Goal: Book appointment/travel/reservation

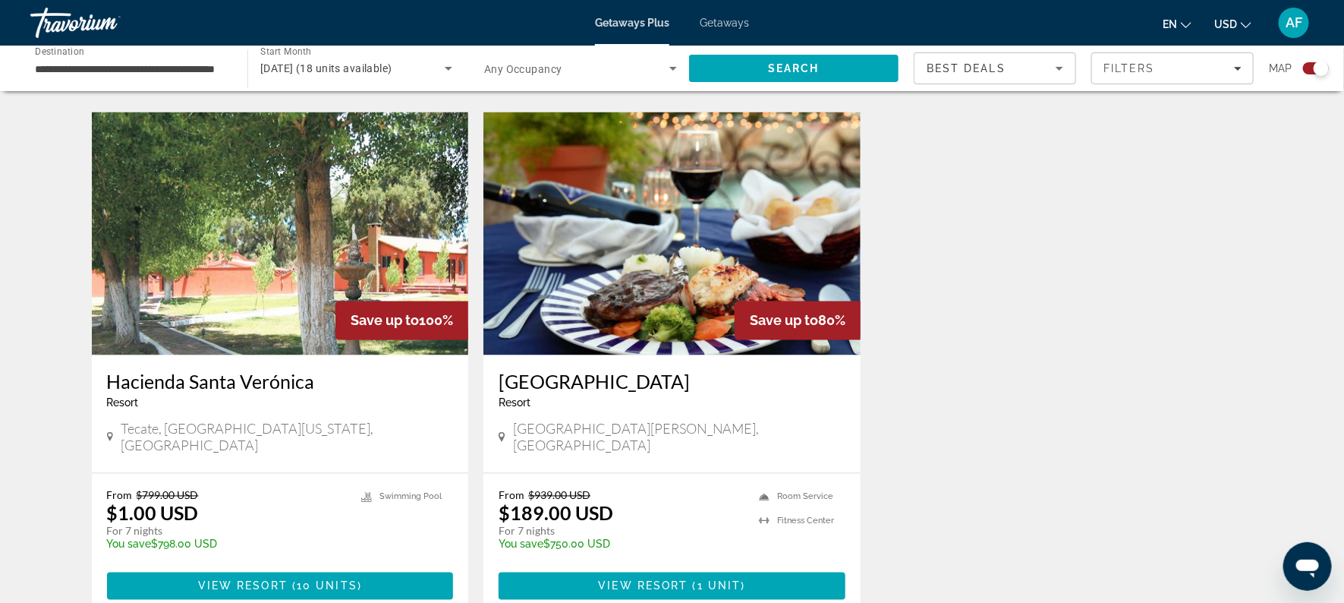
scroll to position [1084, 0]
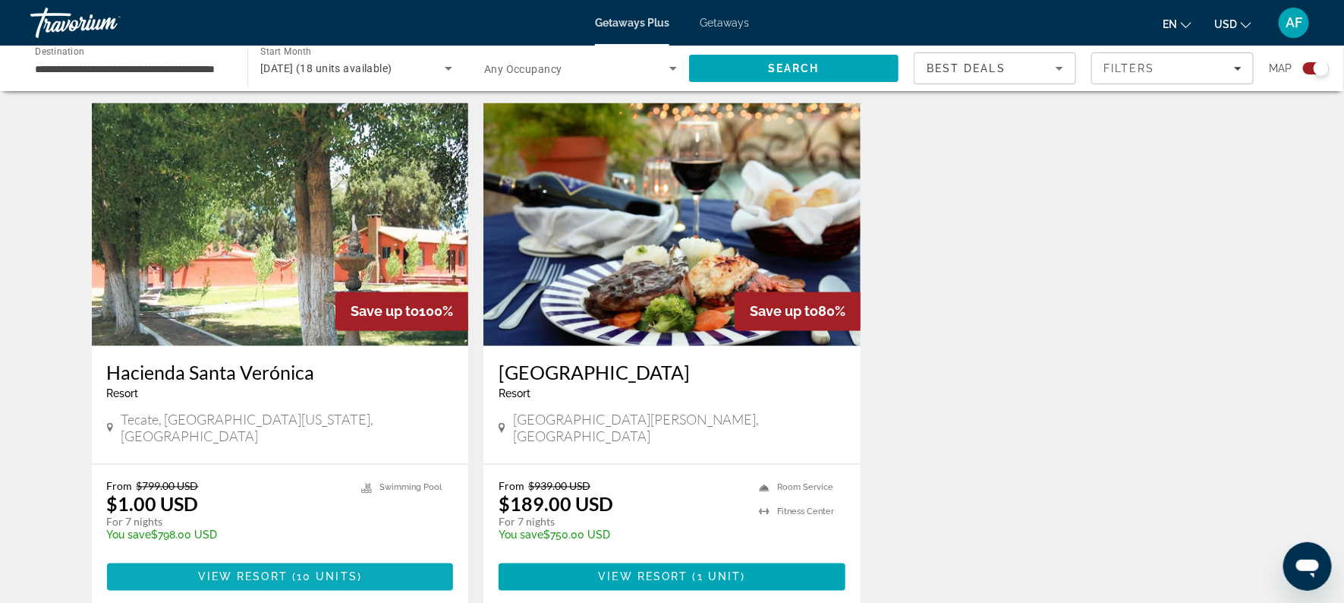
click at [269, 571] on span "View Resort" at bounding box center [243, 577] width 90 height 12
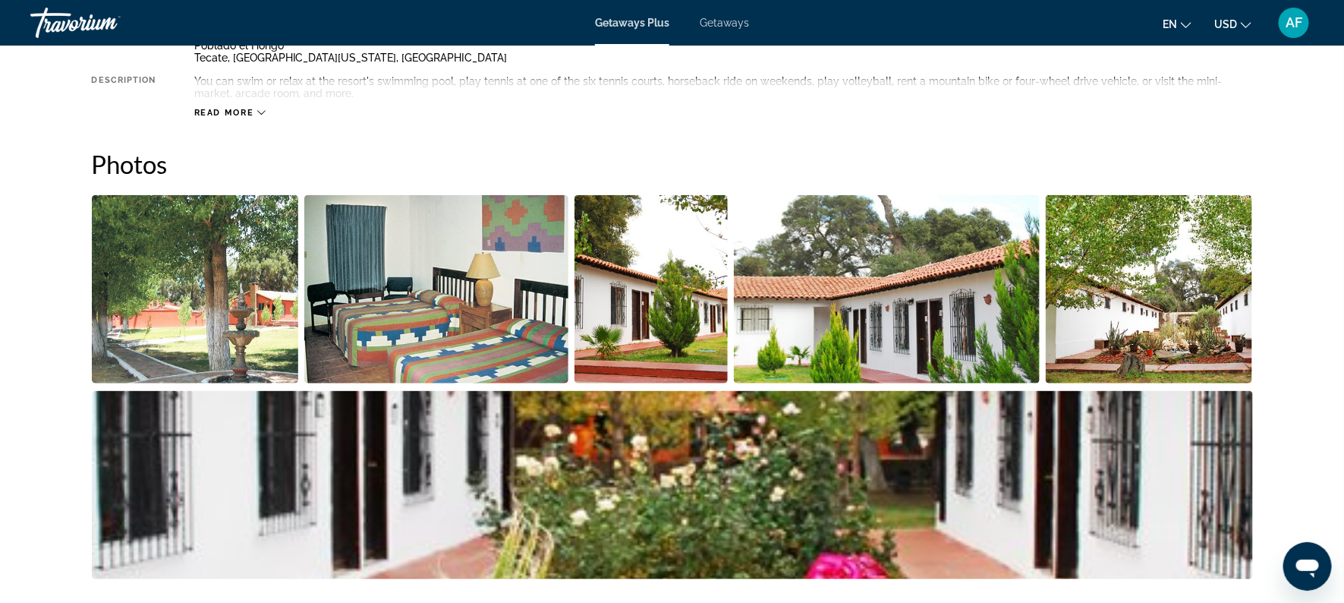
scroll to position [613, 0]
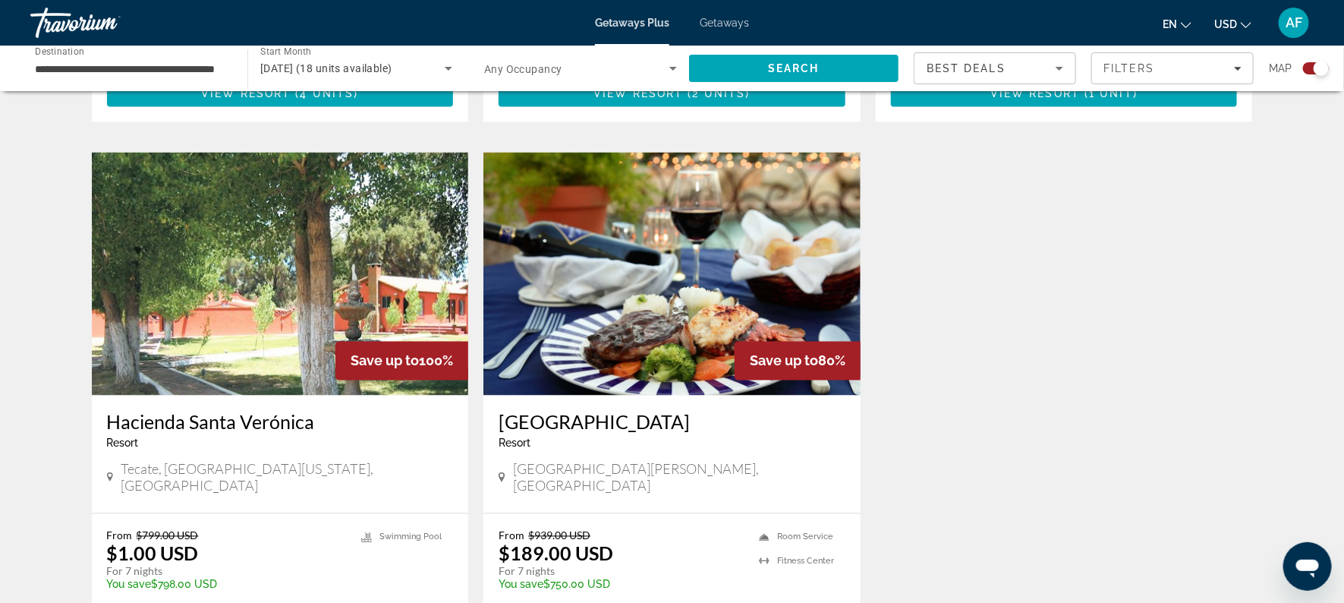
scroll to position [1037, 0]
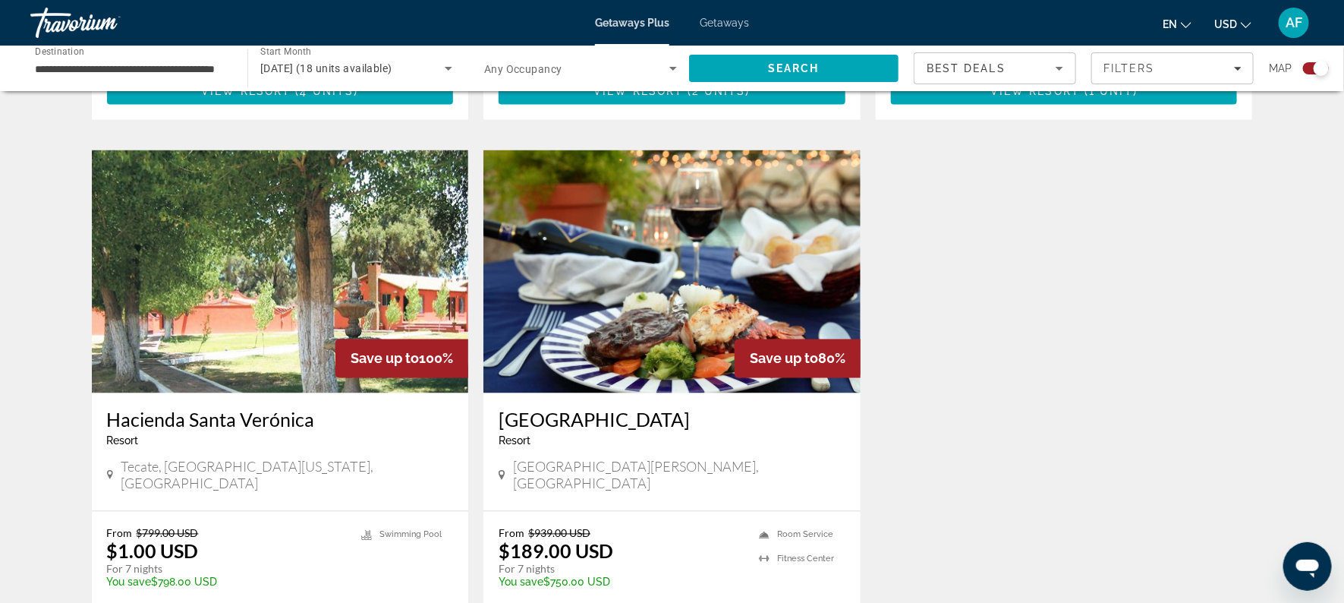
click at [712, 263] on img "Main content" at bounding box center [672, 271] width 377 height 243
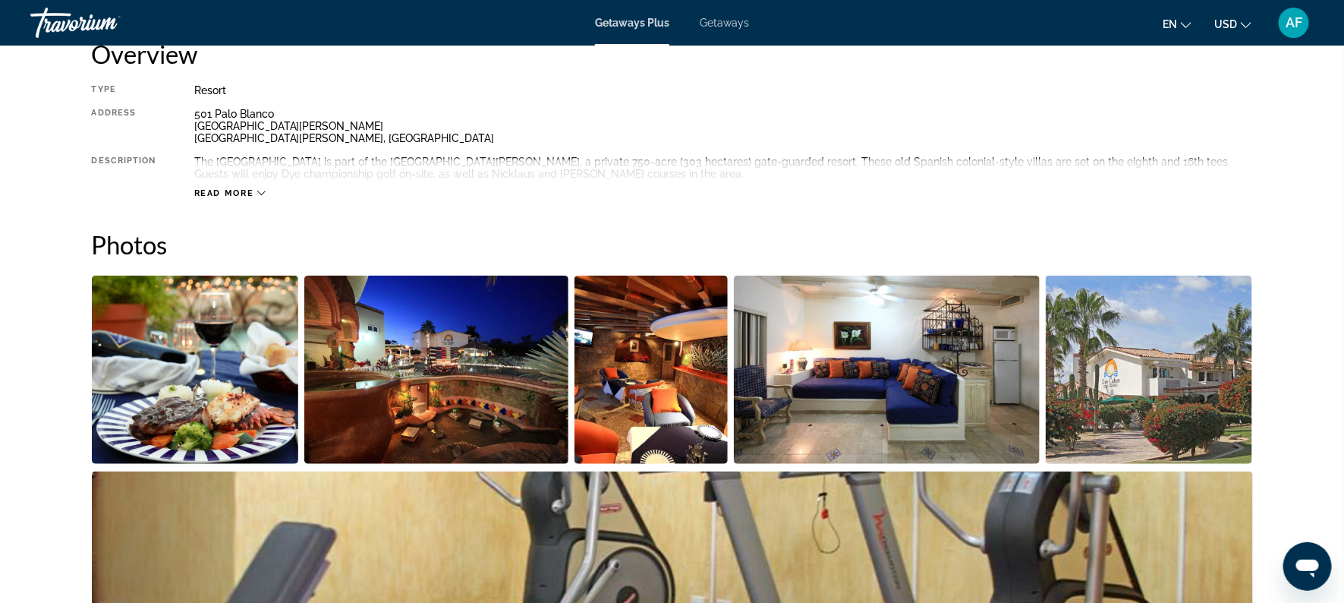
scroll to position [478, 0]
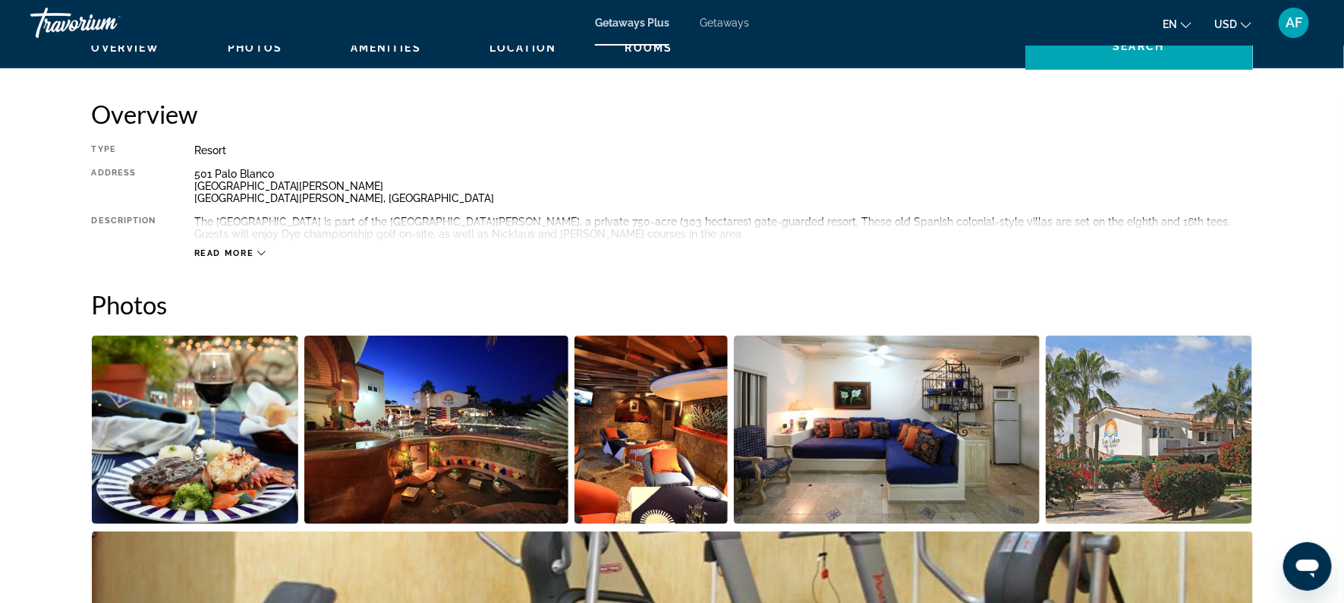
click at [225, 253] on span "Read more" at bounding box center [224, 253] width 60 height 10
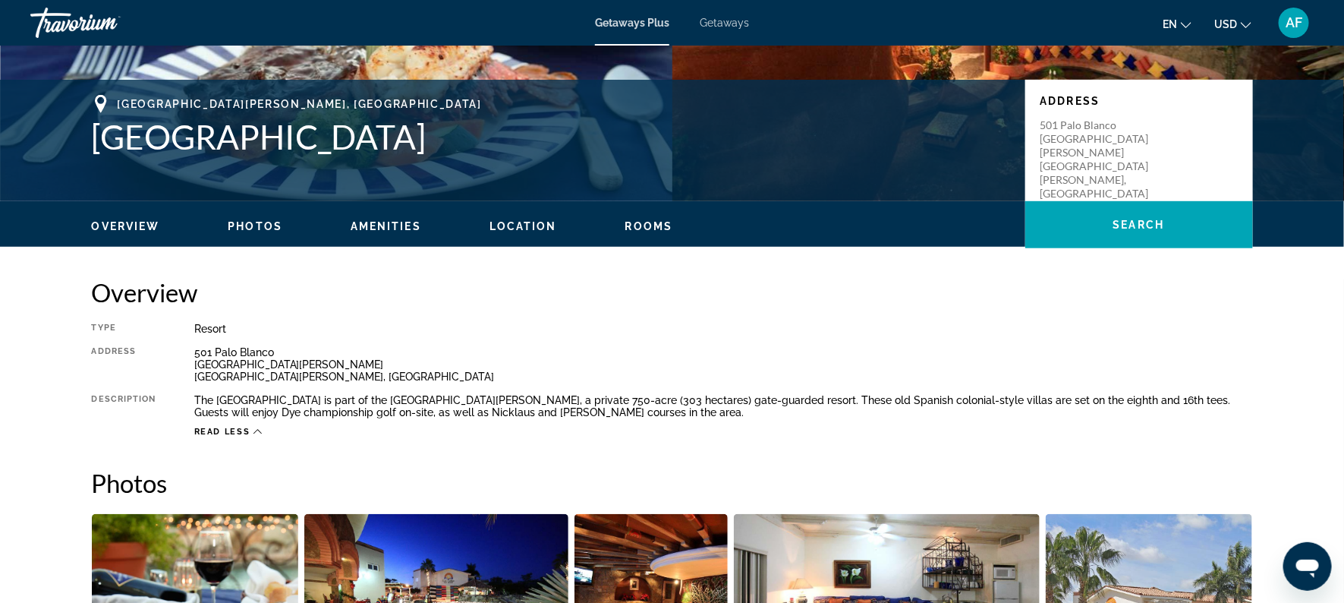
scroll to position [296, 0]
